Goal: Task Accomplishment & Management: Use online tool/utility

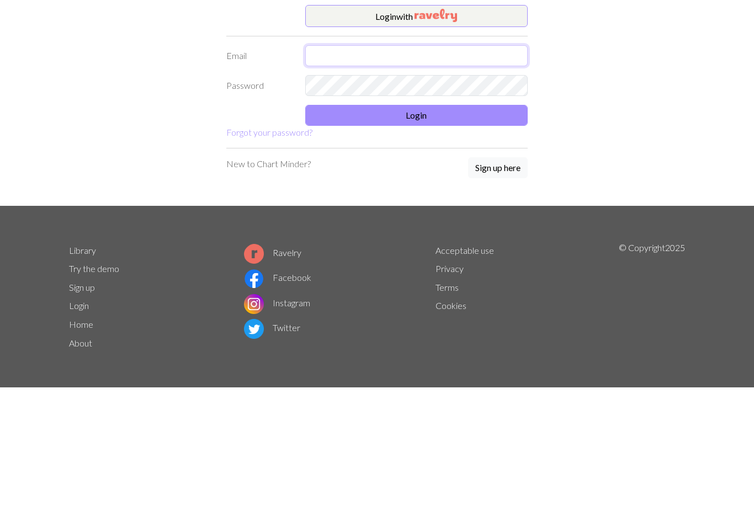
type input "[PERSON_NAME][EMAIL_ADDRESS][PERSON_NAME][DOMAIN_NAME]"
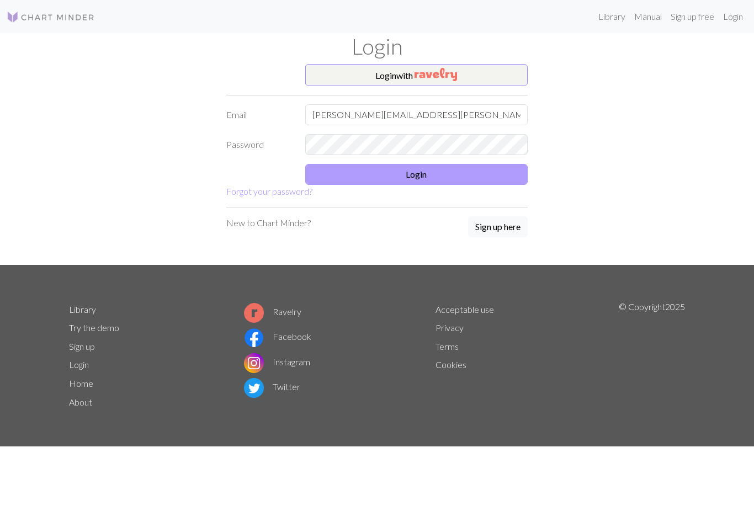
click at [390, 183] on button "Login" at bounding box center [416, 174] width 223 height 21
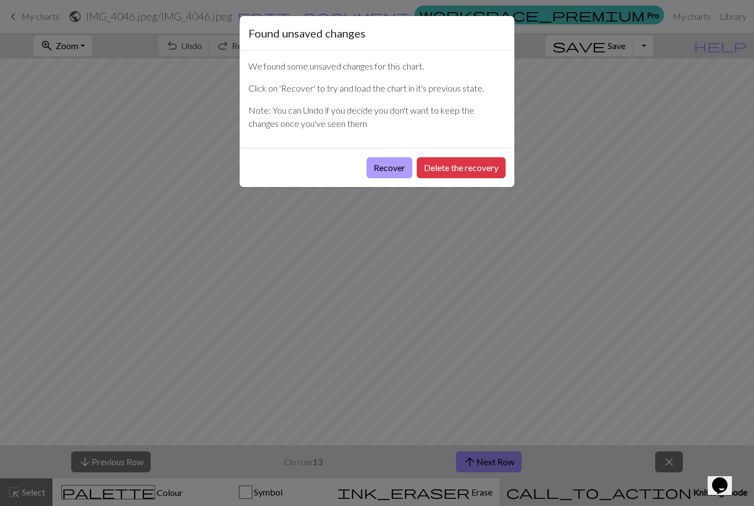
click at [373, 170] on button "Recover" at bounding box center [390, 167] width 46 height 21
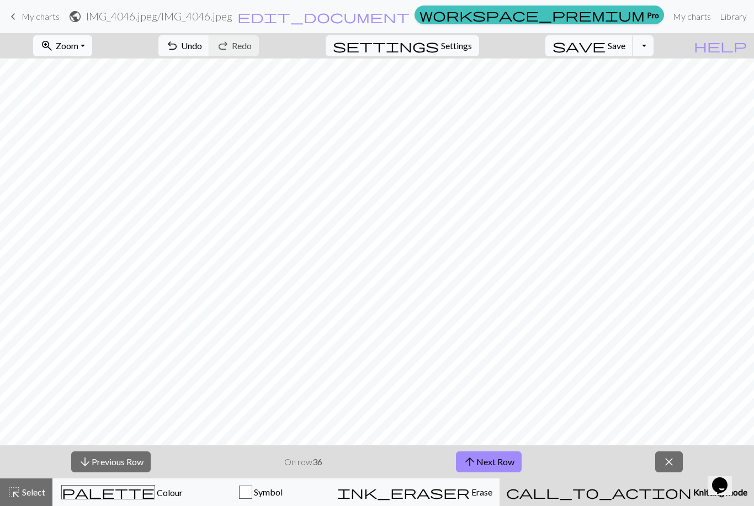
click at [82, 39] on button "zoom_in Zoom Zoom" at bounding box center [62, 45] width 59 height 21
click at [78, 68] on button "Fit all" at bounding box center [77, 70] width 87 height 18
click at [492, 468] on button "arrow_upward Next Row" at bounding box center [489, 462] width 66 height 21
click at [492, 453] on button "arrow_upward Next Row" at bounding box center [489, 462] width 66 height 21
click at [496, 462] on button "arrow_upward Next Row" at bounding box center [489, 462] width 66 height 21
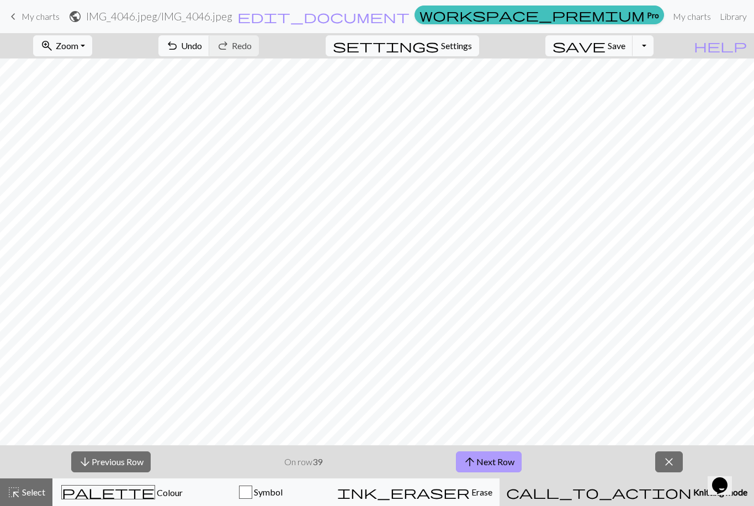
click at [473, 462] on span "arrow_upward" at bounding box center [469, 461] width 13 height 15
click at [488, 468] on button "arrow_upward Next Row" at bounding box center [489, 462] width 66 height 21
click at [494, 472] on button "arrow_upward Next Row" at bounding box center [489, 462] width 66 height 21
click at [489, 460] on button "arrow_upward Next Row" at bounding box center [489, 462] width 66 height 21
